Goal: Complete application form

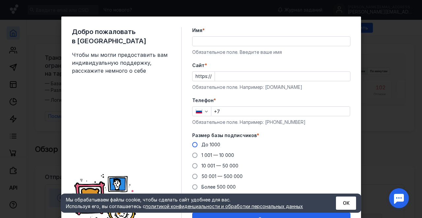
click at [209, 143] on span "До 1000" at bounding box center [211, 145] width 19 height 6
click at [0, 0] on input "До 1000" at bounding box center [0, 0] width 0 height 0
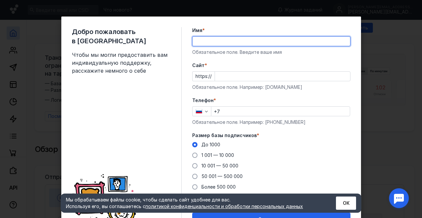
click at [201, 44] on input "Имя *" at bounding box center [272, 41] width 158 height 9
type input "[PERSON_NAME]"
click at [224, 74] on input "Cайт *" at bounding box center [282, 76] width 135 height 9
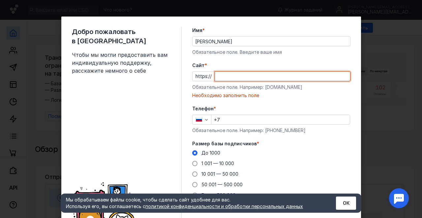
paste input "[URL][DOMAIN_NAME]"
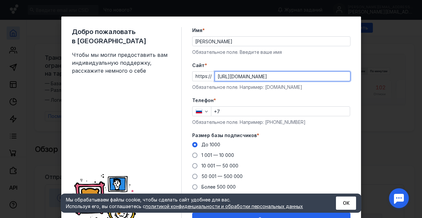
drag, startPoint x: 228, startPoint y: 77, endPoint x: 197, endPoint y: 74, distance: 31.2
click at [197, 74] on div "https:// [URL][DOMAIN_NAME]" at bounding box center [271, 76] width 158 height 10
type input "[DOMAIN_NAME][URL]"
click at [252, 110] on input "+7" at bounding box center [280, 111] width 139 height 9
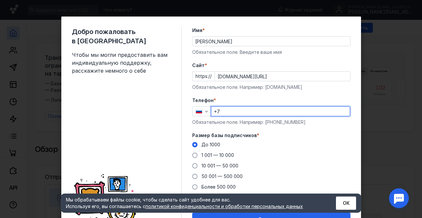
type input "[PHONE_NUMBER]"
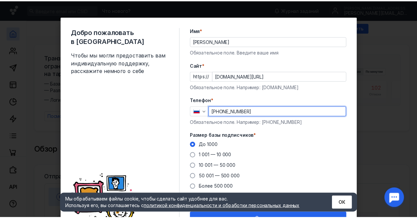
scroll to position [35, 0]
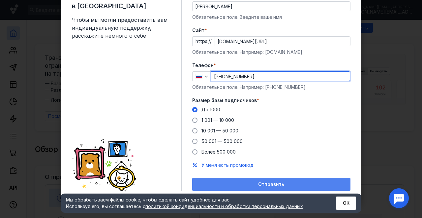
click at [231, 182] on div "Отправить" at bounding box center [272, 184] width 152 height 6
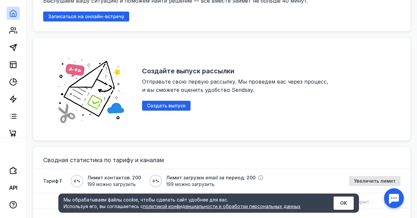
scroll to position [367, 0]
